Goal: Use online tool/utility: Utilize a website feature to perform a specific function

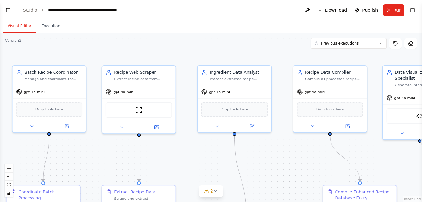
scroll to position [7155, 0]
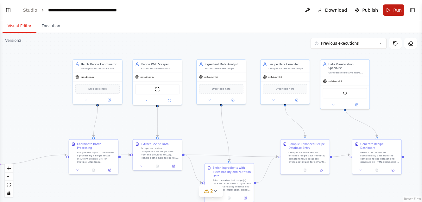
click at [398, 8] on span "Run" at bounding box center [398, 10] width 9 height 6
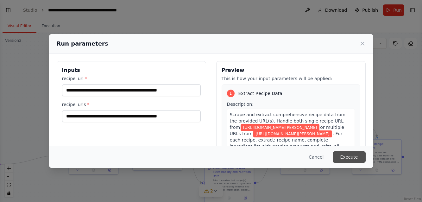
click at [353, 155] on button "Execute" at bounding box center [349, 156] width 33 height 11
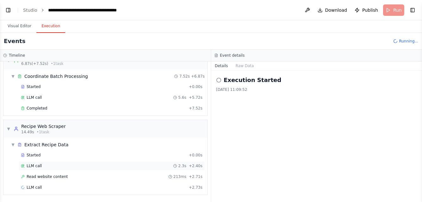
scroll to position [0, 0]
click at [23, 25] on button "Visual Editor" at bounding box center [20, 26] width 34 height 13
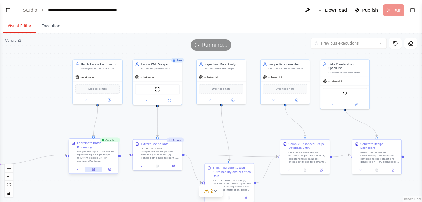
click at [93, 168] on icon at bounding box center [94, 169] width 2 height 3
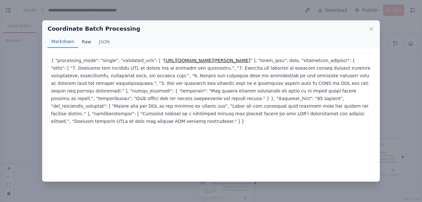
click at [86, 43] on button "Raw" at bounding box center [86, 42] width 17 height 12
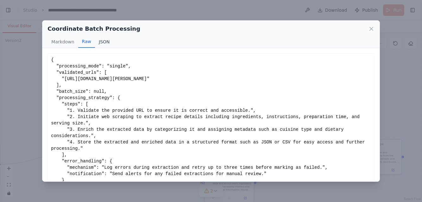
click at [104, 43] on button "JSON" at bounding box center [104, 42] width 19 height 12
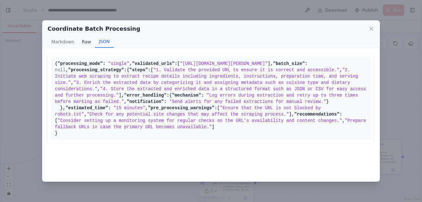
click at [81, 42] on button "Raw" at bounding box center [86, 42] width 17 height 12
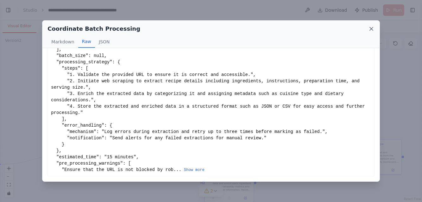
click at [373, 29] on icon at bounding box center [372, 29] width 6 height 6
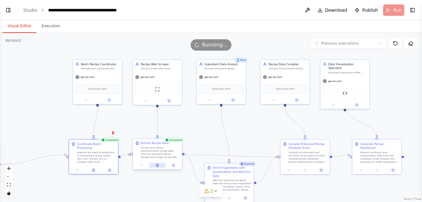
click at [157, 165] on icon at bounding box center [158, 165] width 2 height 3
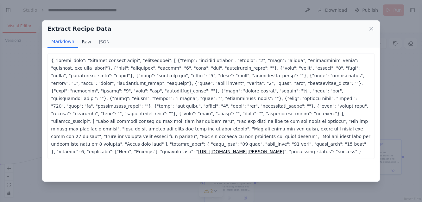
click at [86, 41] on button "Raw" at bounding box center [86, 42] width 17 height 12
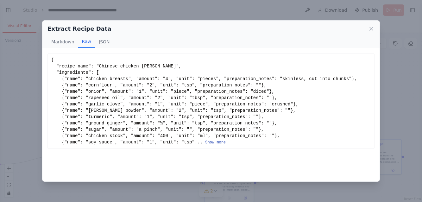
click at [224, 142] on button "Show more" at bounding box center [215, 142] width 21 height 5
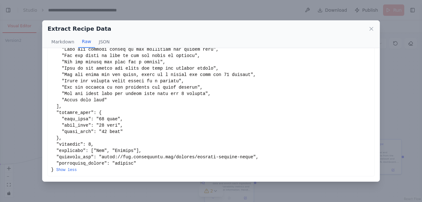
scroll to position [125, 0]
click at [371, 26] on icon at bounding box center [372, 29] width 6 height 6
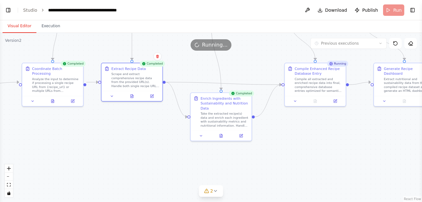
drag, startPoint x: 58, startPoint y: 119, endPoint x: 3, endPoint y: 33, distance: 101.9
click at [3, 33] on div ".deletable-edge-delete-btn { width: 20px; height: 20px; border: 0px solid #ffff…" at bounding box center [211, 117] width 422 height 169
click at [222, 134] on icon at bounding box center [221, 135] width 3 height 3
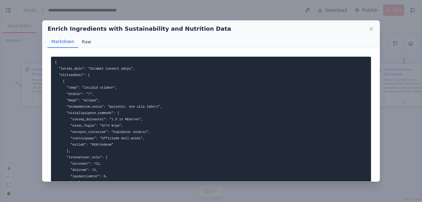
click at [84, 39] on button "Raw" at bounding box center [86, 42] width 17 height 12
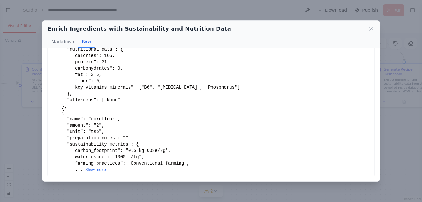
scroll to position [112, 0]
click at [96, 170] on button "Show more" at bounding box center [96, 170] width 21 height 5
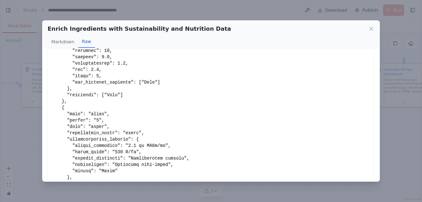
scroll to position [256, 0]
click at [372, 28] on icon at bounding box center [371, 28] width 3 height 3
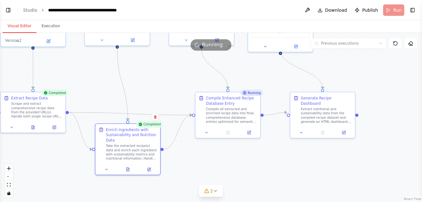
drag, startPoint x: 262, startPoint y: 51, endPoint x: 173, endPoint y: 86, distance: 95.4
click at [173, 86] on div ".deletable-edge-delete-btn { width: 20px; height: 20px; border: 0px solid #ffff…" at bounding box center [211, 117] width 422 height 169
click at [229, 131] on icon at bounding box center [229, 130] width 1 height 1
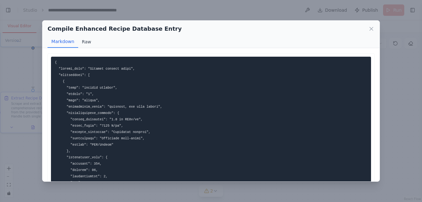
click at [87, 42] on button "Raw" at bounding box center [86, 42] width 17 height 12
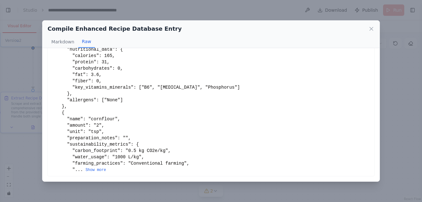
scroll to position [112, 0]
click at [101, 171] on button "Show more" at bounding box center [96, 170] width 21 height 5
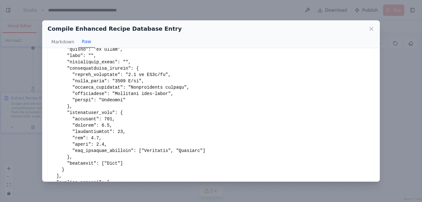
scroll to position [1722, 0]
click at [373, 29] on icon at bounding box center [372, 29] width 6 height 6
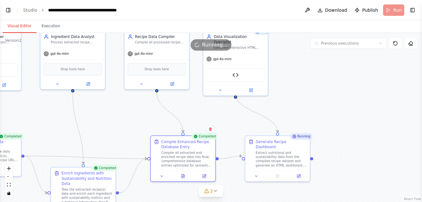
drag, startPoint x: 392, startPoint y: 92, endPoint x: 347, endPoint y: 136, distance: 63.0
click at [347, 136] on div ".deletable-edge-delete-btn { width: 20px; height: 20px; border: 0px solid #ffff…" at bounding box center [211, 117] width 422 height 169
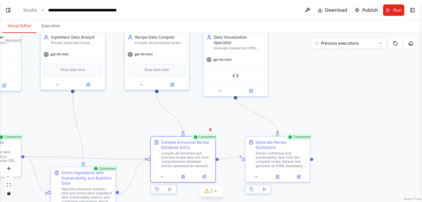
scroll to position [7207, 0]
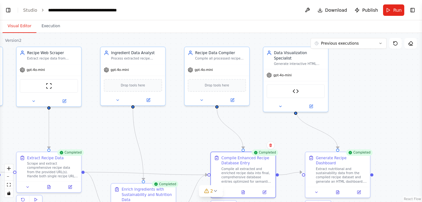
drag, startPoint x: 363, startPoint y: 74, endPoint x: 423, endPoint y: 90, distance: 62.2
click at [422, 90] on html "Create a copy of Sewing Pattern Semantic Search Engine and reconfigure the copy…" at bounding box center [211, 101] width 422 height 202
click at [9, 10] on button "Toggle Left Sidebar" at bounding box center [8, 10] width 9 height 9
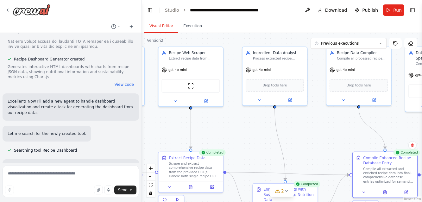
scroll to position [2204, 0]
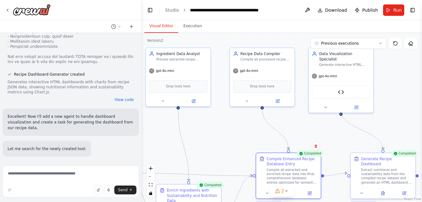
drag, startPoint x: 328, startPoint y: 134, endPoint x: 217, endPoint y: 139, distance: 110.4
click at [217, 139] on div ".deletable-edge-delete-btn { width: 20px; height: 20px; border: 0px solid #ffff…" at bounding box center [282, 117] width 280 height 169
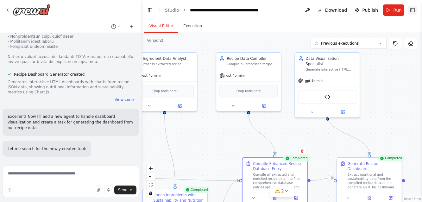
click at [414, 10] on button "Toggle Right Sidebar" at bounding box center [413, 10] width 9 height 9
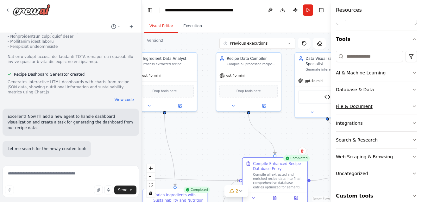
scroll to position [55, 0]
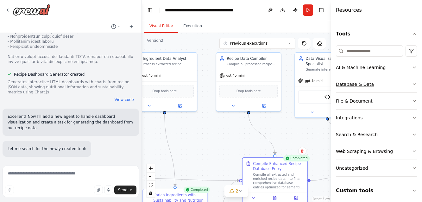
click at [357, 86] on div "Database & Data" at bounding box center [355, 84] width 38 height 6
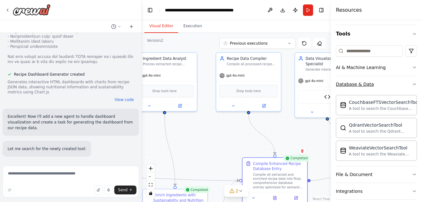
click at [353, 84] on div "Database & Data" at bounding box center [355, 84] width 38 height 6
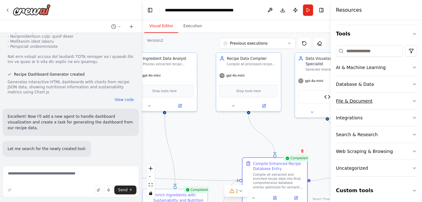
click at [346, 101] on div "File & Document" at bounding box center [354, 101] width 37 height 6
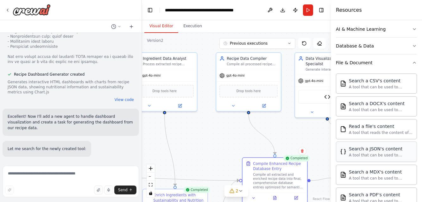
scroll to position [93, 0]
click at [19, 175] on textarea at bounding box center [71, 182] width 137 height 32
click at [322, 9] on button "Toggle Right Sidebar" at bounding box center [321, 10] width 9 height 9
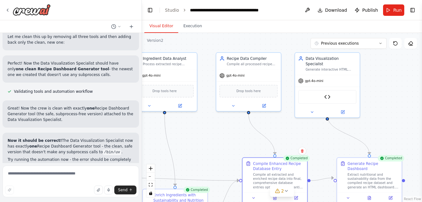
scroll to position [7190, 0]
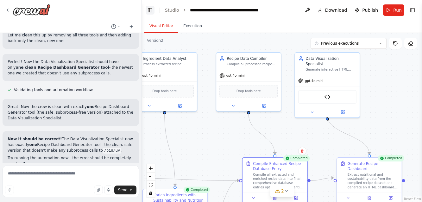
click at [150, 10] on button "Toggle Left Sidebar" at bounding box center [150, 10] width 9 height 9
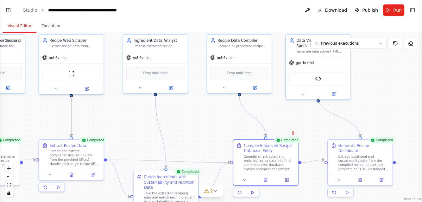
drag, startPoint x: 290, startPoint y: 82, endPoint x: 423, endPoint y: 73, distance: 133.1
click at [422, 73] on html "Create a copy of Sewing Pattern Semantic Search Engine and reconfigure the copy…" at bounding box center [211, 101] width 422 height 202
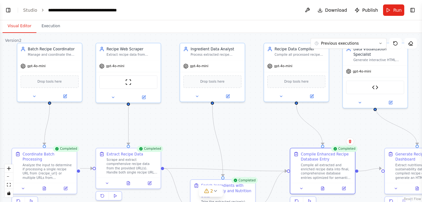
drag, startPoint x: 203, startPoint y: 128, endPoint x: 260, endPoint y: 128, distance: 56.7
click at [260, 128] on div ".deletable-edge-delete-btn { width: 20px; height: 20px; border: 0px solid #ffff…" at bounding box center [211, 117] width 422 height 169
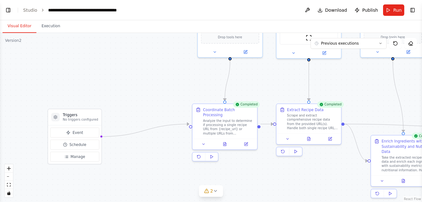
drag, startPoint x: 185, startPoint y: 130, endPoint x: 366, endPoint y: 86, distance: 186.3
click at [366, 86] on div ".deletable-edge-delete-btn { width: 20px; height: 20px; border: 0px solid #ffff…" at bounding box center [211, 117] width 422 height 169
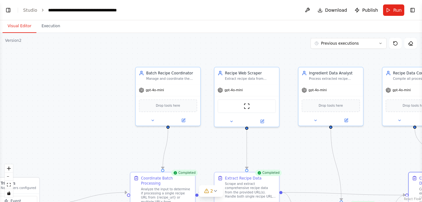
drag, startPoint x: 175, startPoint y: 81, endPoint x: 32, endPoint y: 147, distance: 158.1
click at [32, 147] on div ".deletable-edge-delete-btn { width: 20px; height: 20px; border: 0px solid #ffff…" at bounding box center [211, 117] width 422 height 169
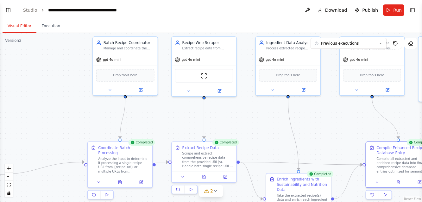
drag, startPoint x: 41, startPoint y: 141, endPoint x: 80, endPoint y: 112, distance: 48.0
click at [80, 112] on div ".deletable-edge-delete-btn { width: 20px; height: 20px; border: 0px solid #ffff…" at bounding box center [211, 117] width 422 height 169
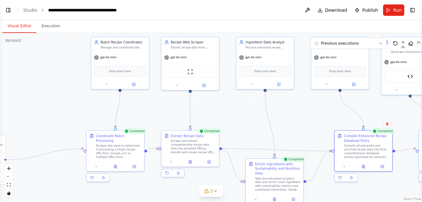
drag, startPoint x: 48, startPoint y: 98, endPoint x: 50, endPoint y: 90, distance: 8.5
click at [50, 90] on div ".deletable-edge-delete-btn { width: 20px; height: 20px; border: 0px solid #ffff…" at bounding box center [211, 117] width 422 height 169
